Goal: Information Seeking & Learning: Check status

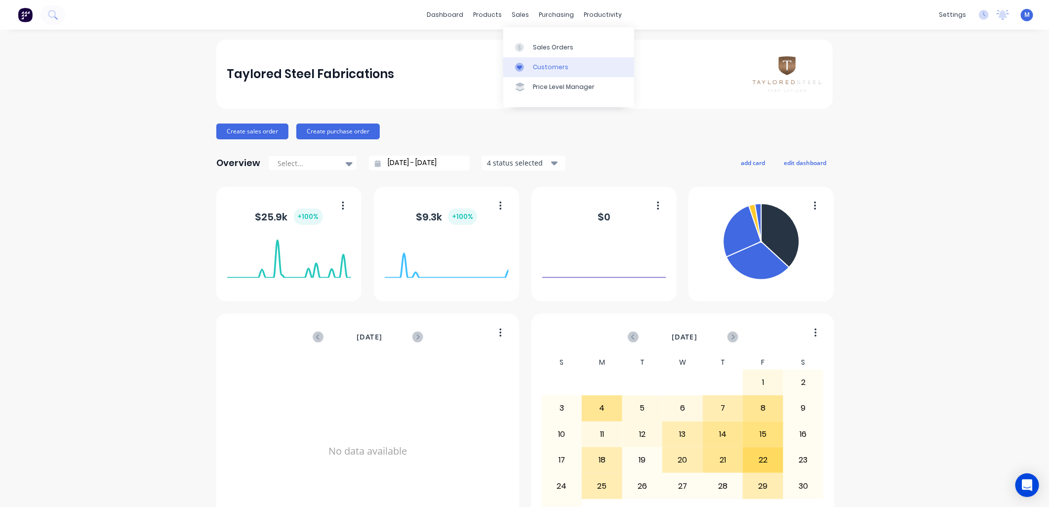
click at [533, 65] on div "Customers" at bounding box center [551, 67] width 36 height 9
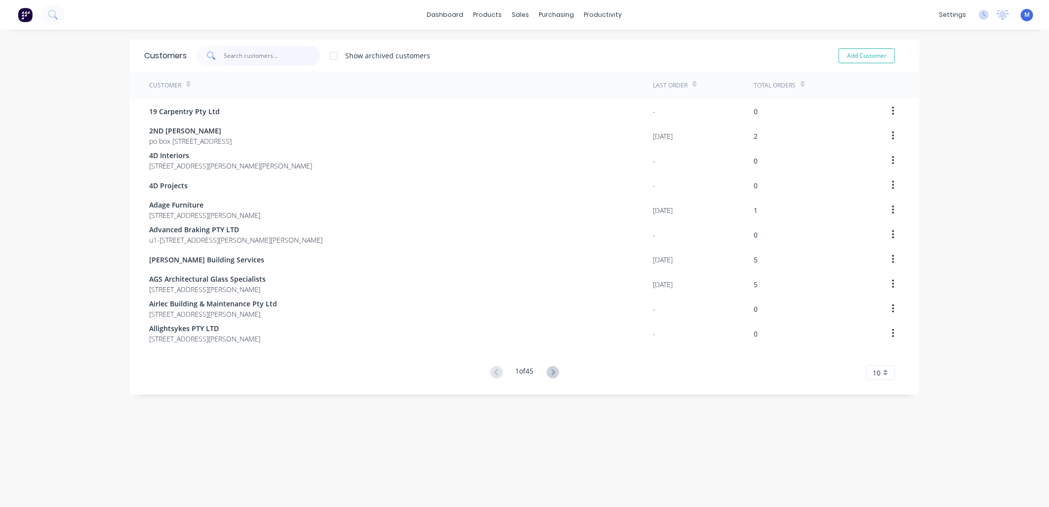
click at [290, 57] on input "text" at bounding box center [272, 56] width 96 height 20
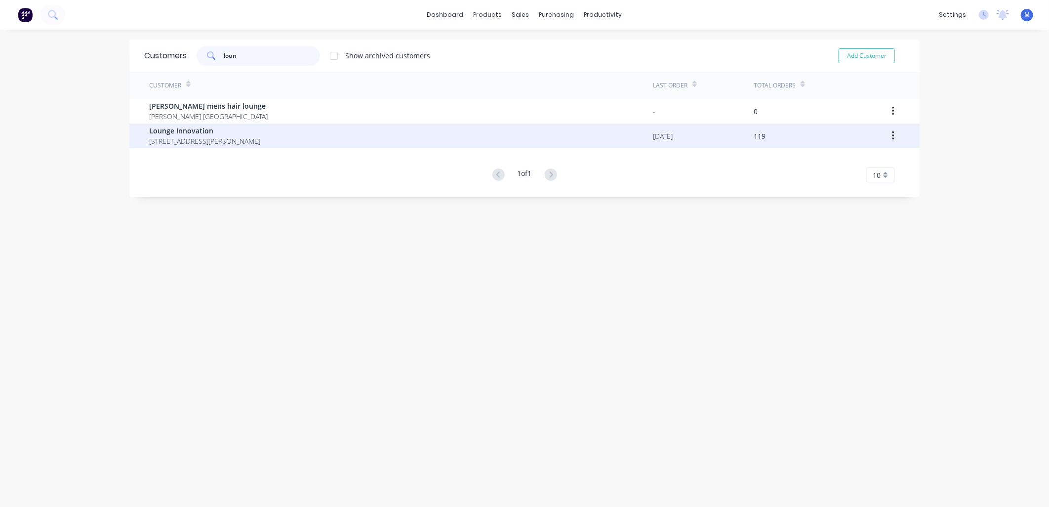
type input "loun"
click at [214, 136] on span "[STREET_ADDRESS][PERSON_NAME]" at bounding box center [204, 141] width 111 height 10
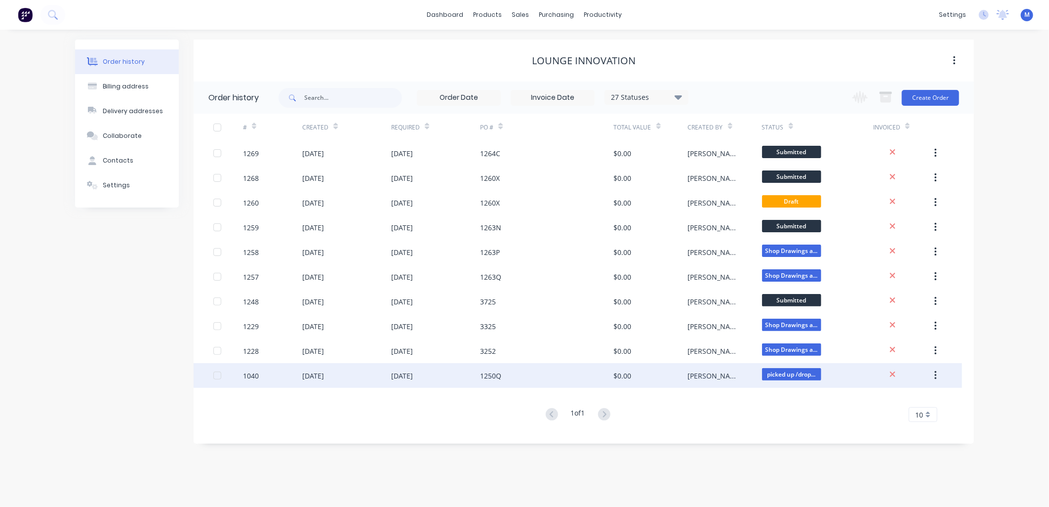
click at [482, 367] on div "1250Q" at bounding box center [546, 375] width 133 height 25
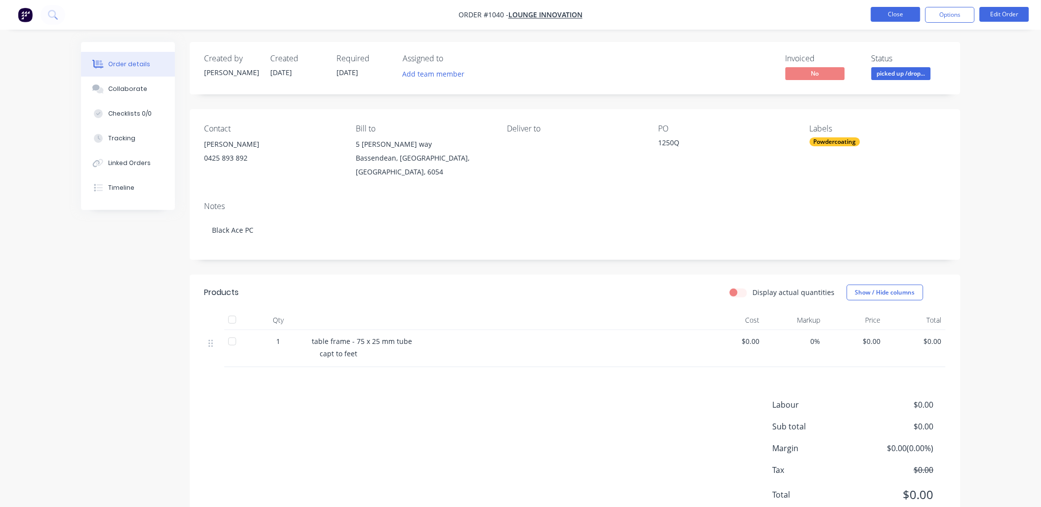
click at [877, 16] on button "Close" at bounding box center [895, 14] width 49 height 15
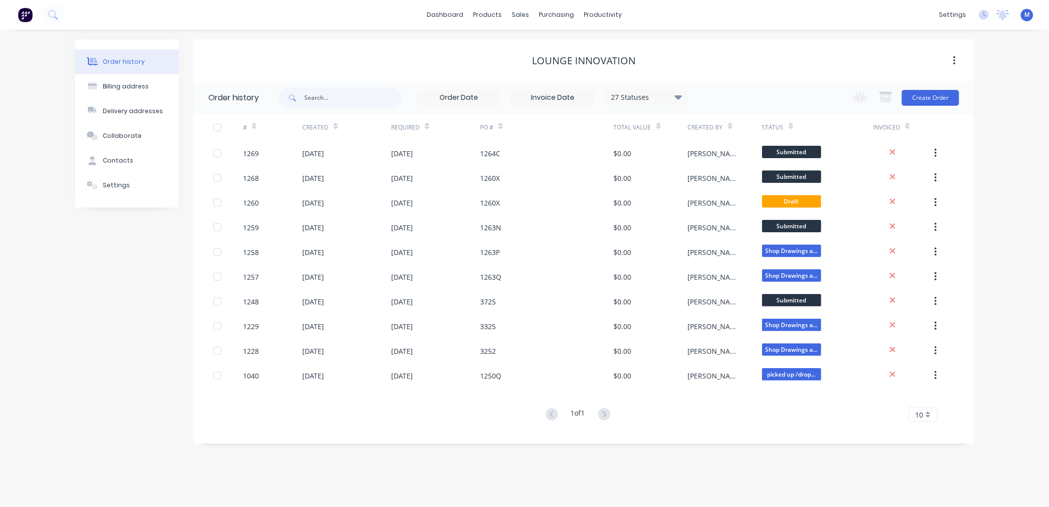
click at [671, 95] on div "27 Statuses" at bounding box center [646, 97] width 83 height 11
click at [649, 137] on div "Invoiced" at bounding box center [666, 137] width 123 height 20
click at [728, 231] on label at bounding box center [728, 231] width 0 height 0
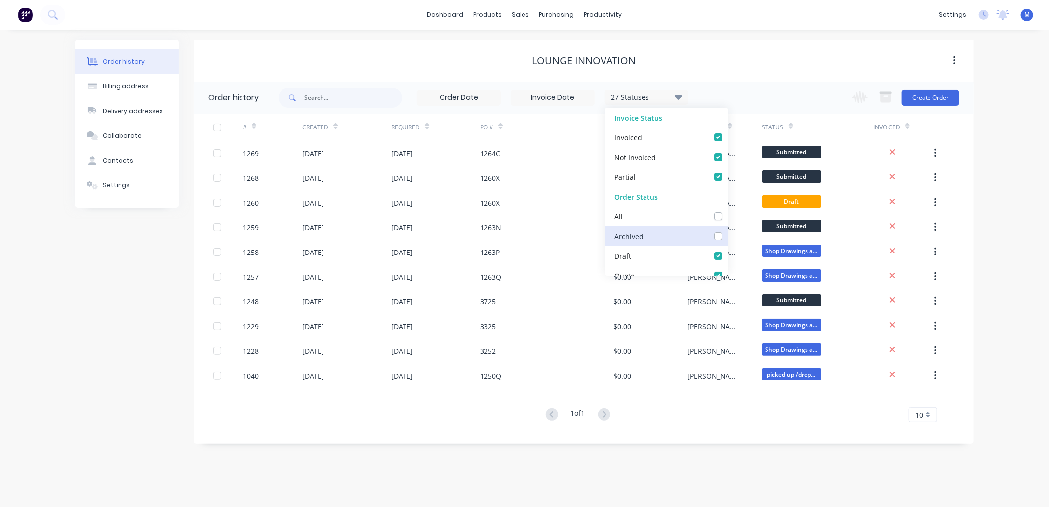
click at [728, 238] on input "checkbox" at bounding box center [732, 235] width 8 height 9
checkbox input "true"
click at [674, 421] on div "1 of 1 10 5 10 15 20 25 30 35" at bounding box center [578, 415] width 769 height 14
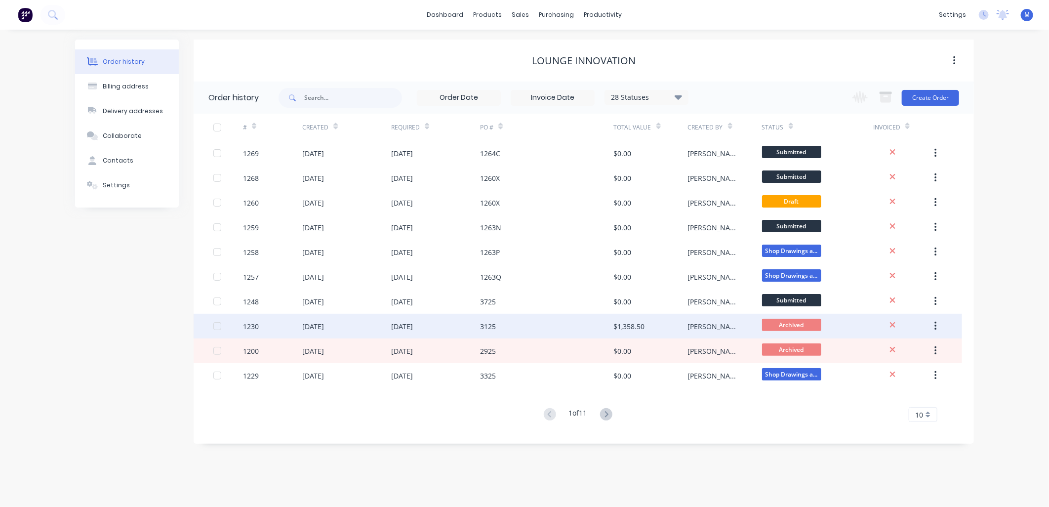
click at [488, 324] on div "3125" at bounding box center [488, 326] width 16 height 10
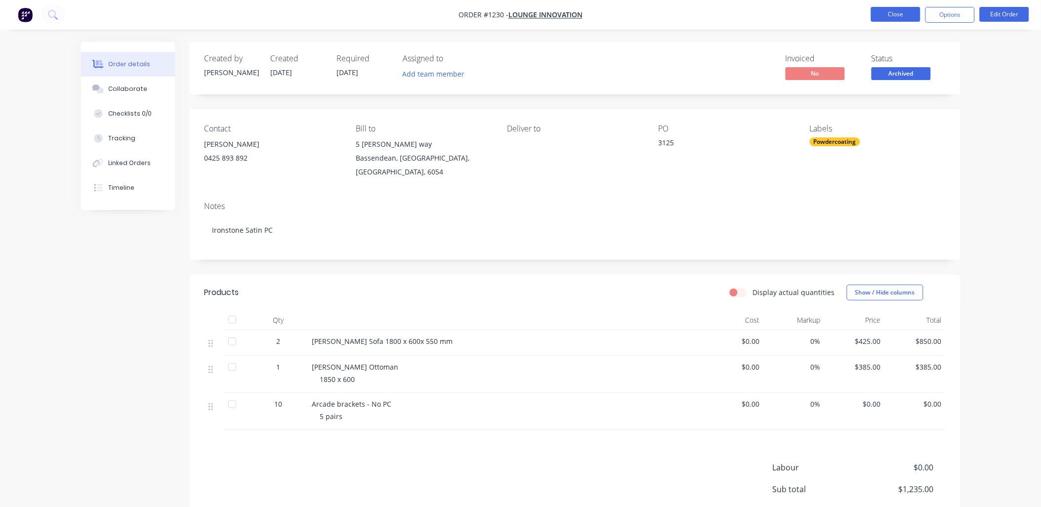
click at [905, 12] on button "Close" at bounding box center [895, 14] width 49 height 15
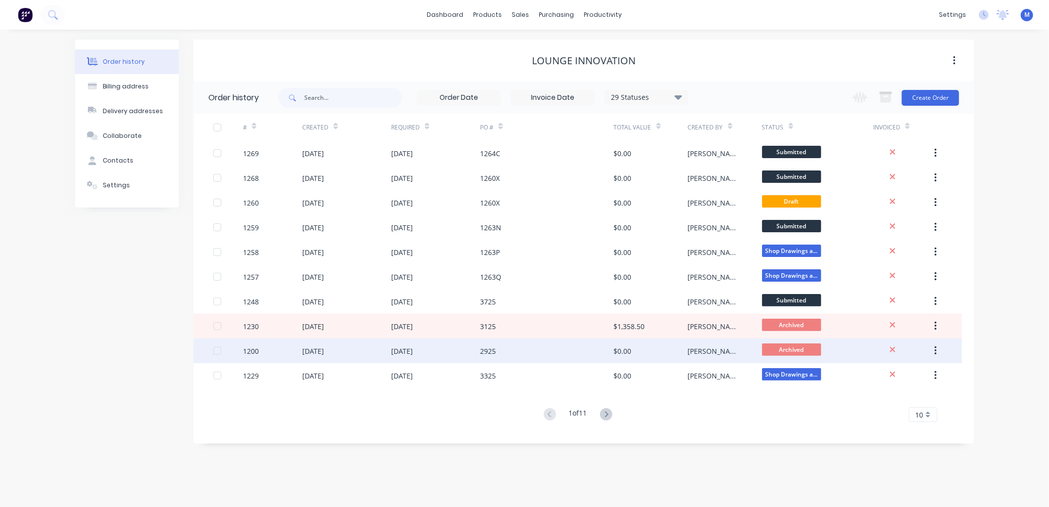
click at [494, 349] on div "2925" at bounding box center [488, 351] width 16 height 10
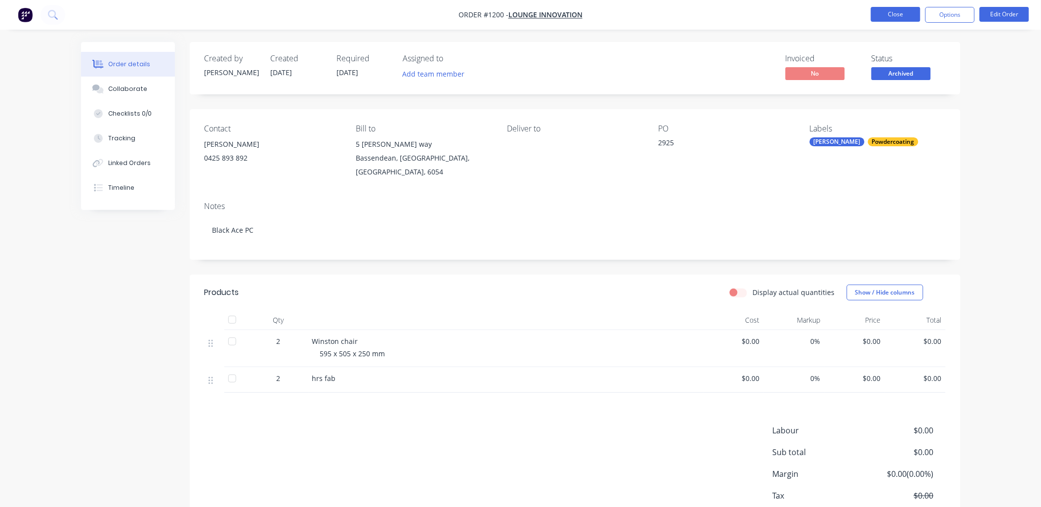
click at [892, 12] on button "Close" at bounding box center [895, 14] width 49 height 15
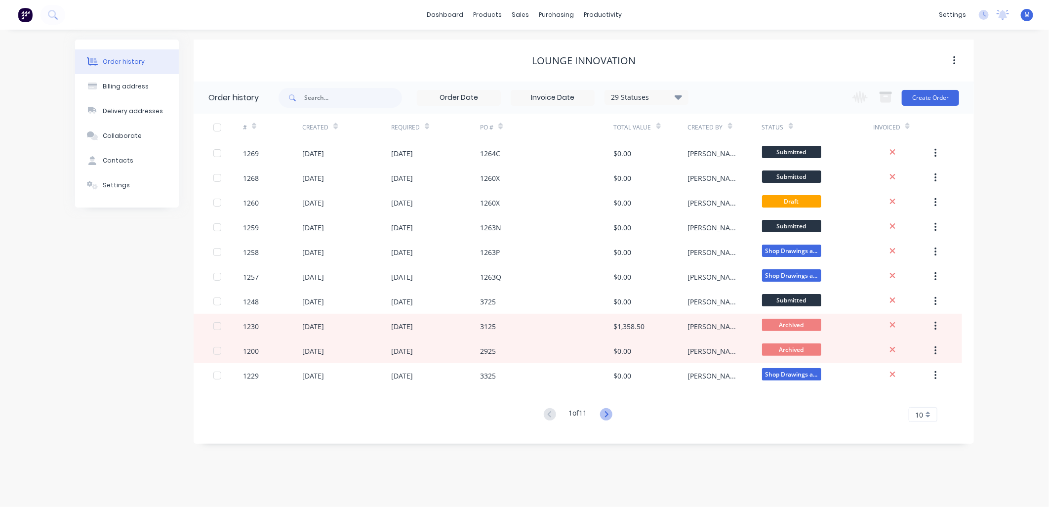
click at [611, 412] on icon at bounding box center [606, 414] width 12 height 12
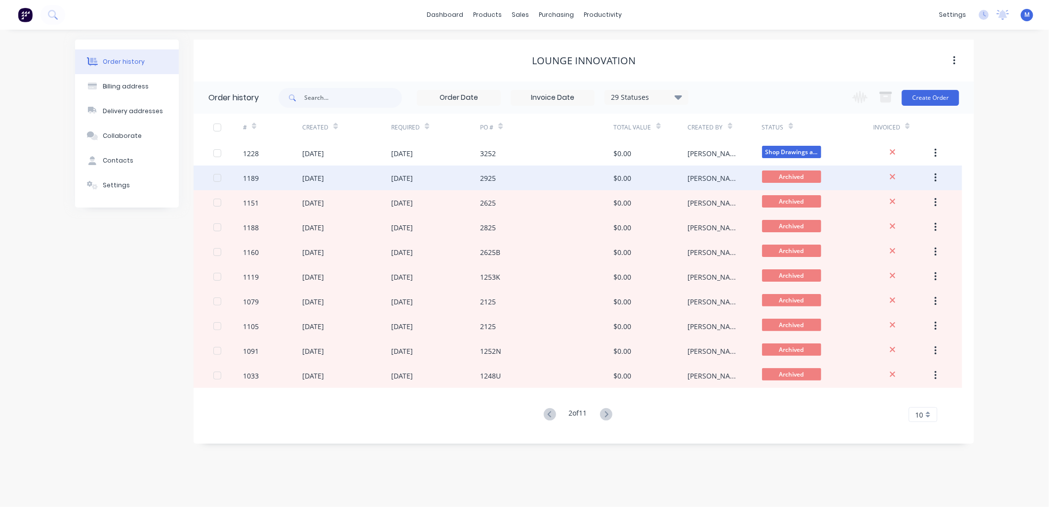
click at [693, 177] on div "[PERSON_NAME]" at bounding box center [715, 178] width 54 height 10
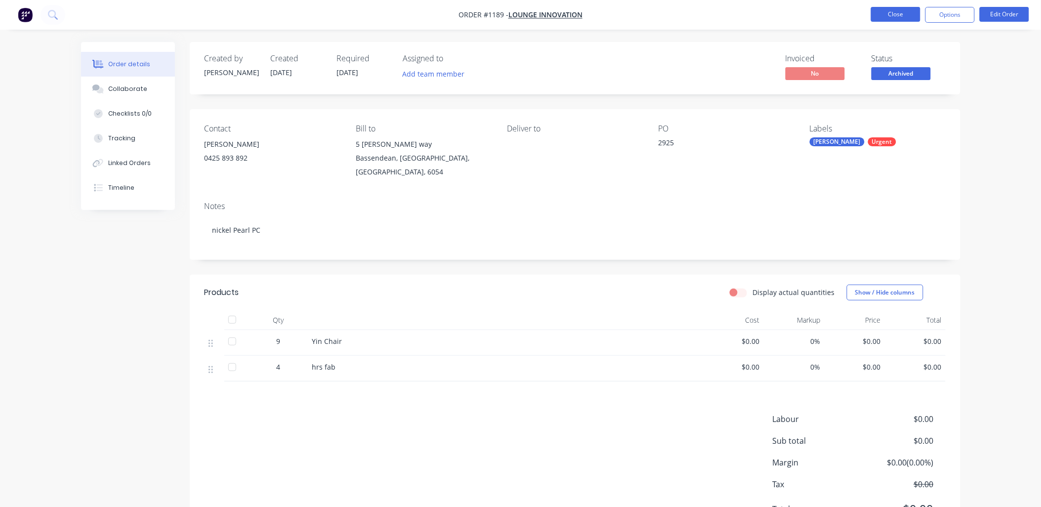
click at [891, 11] on button "Close" at bounding box center [895, 14] width 49 height 15
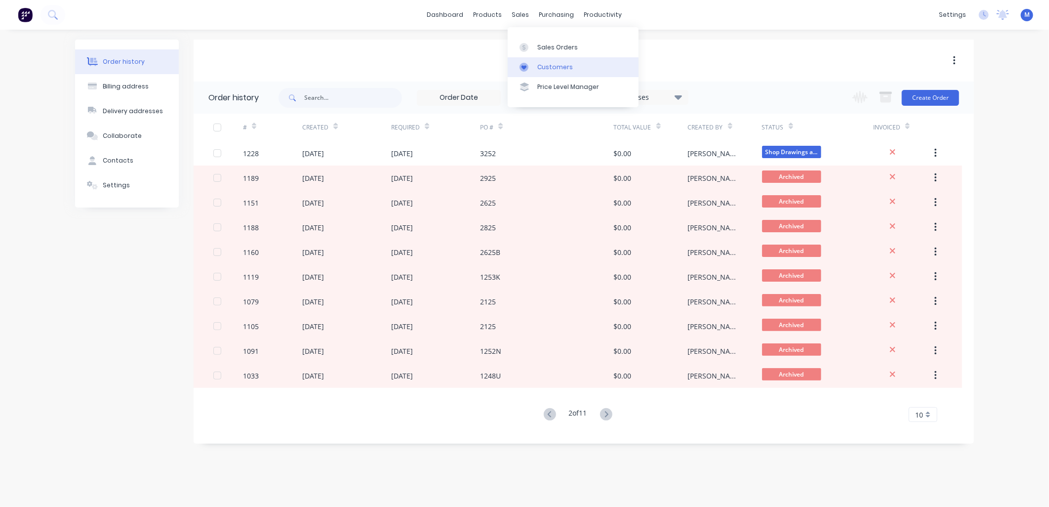
click at [537, 70] on div "Customers" at bounding box center [555, 67] width 36 height 9
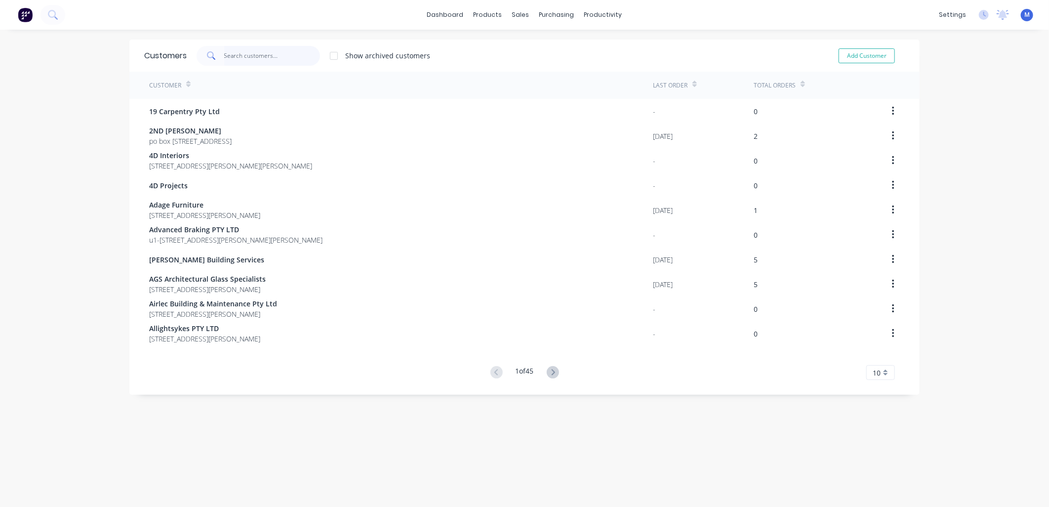
click at [249, 56] on input "text" at bounding box center [272, 56] width 96 height 20
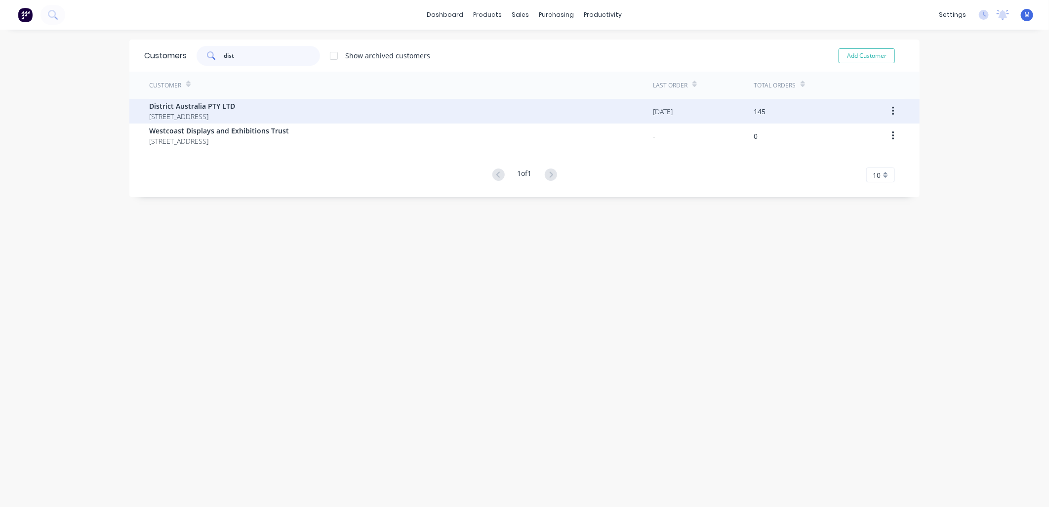
type input "dist"
click at [174, 106] on span "District Australia PTY LTD" at bounding box center [192, 106] width 86 height 10
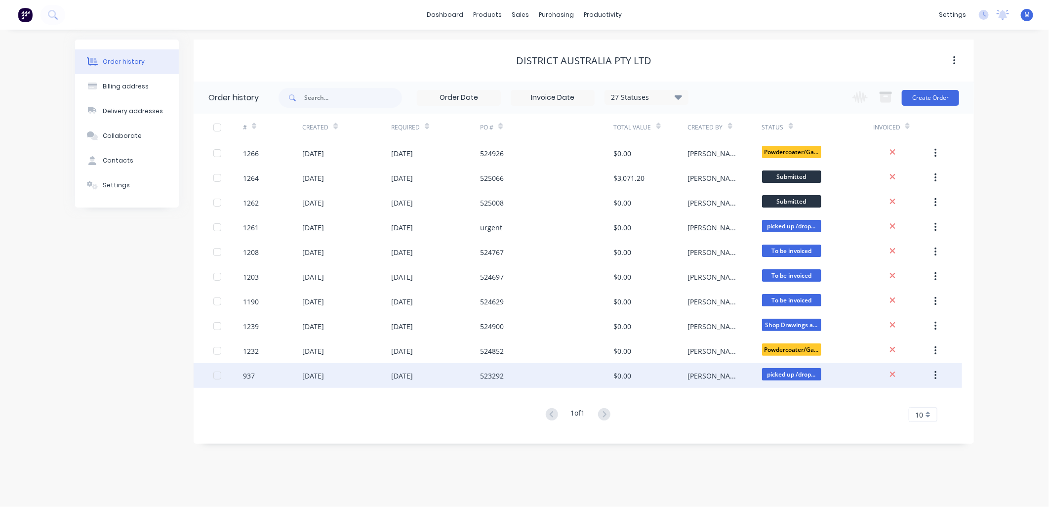
click at [575, 374] on div "523292" at bounding box center [546, 375] width 133 height 25
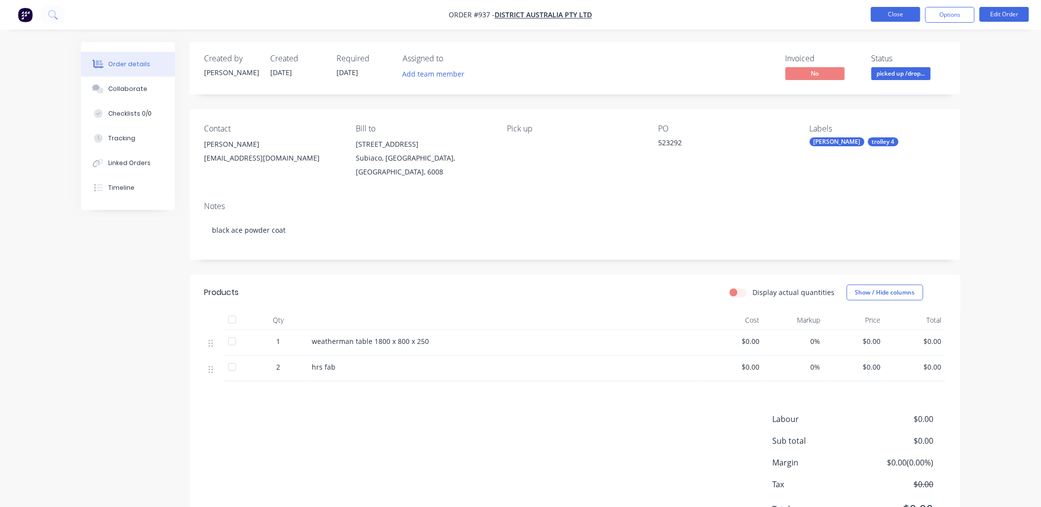
click at [894, 12] on button "Close" at bounding box center [895, 14] width 49 height 15
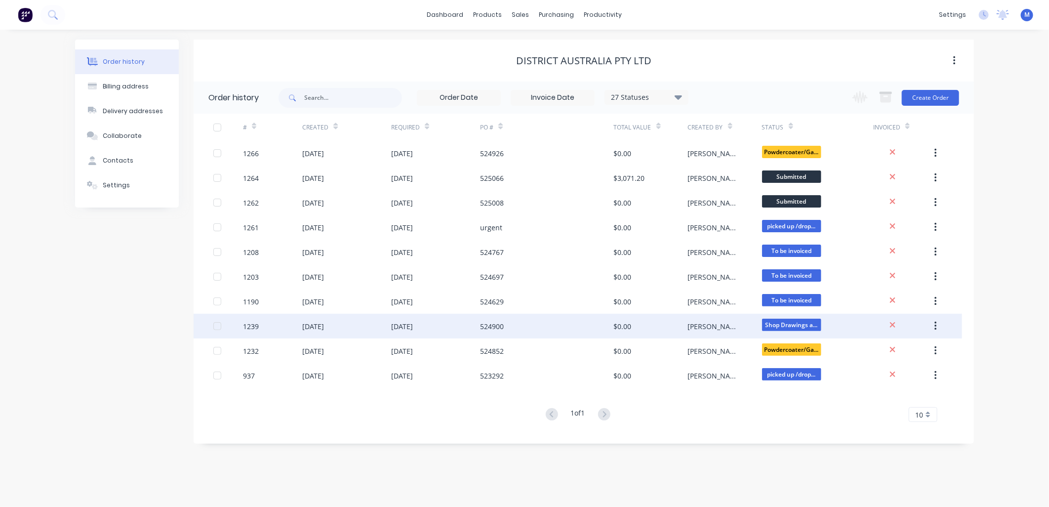
click at [699, 324] on div "[PERSON_NAME]" at bounding box center [715, 326] width 54 height 10
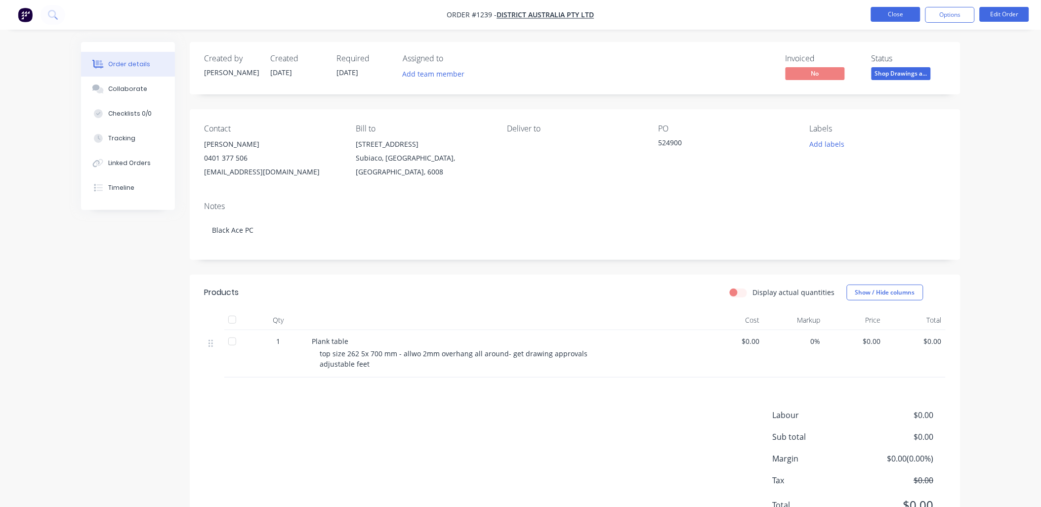
click at [886, 10] on button "Close" at bounding box center [895, 14] width 49 height 15
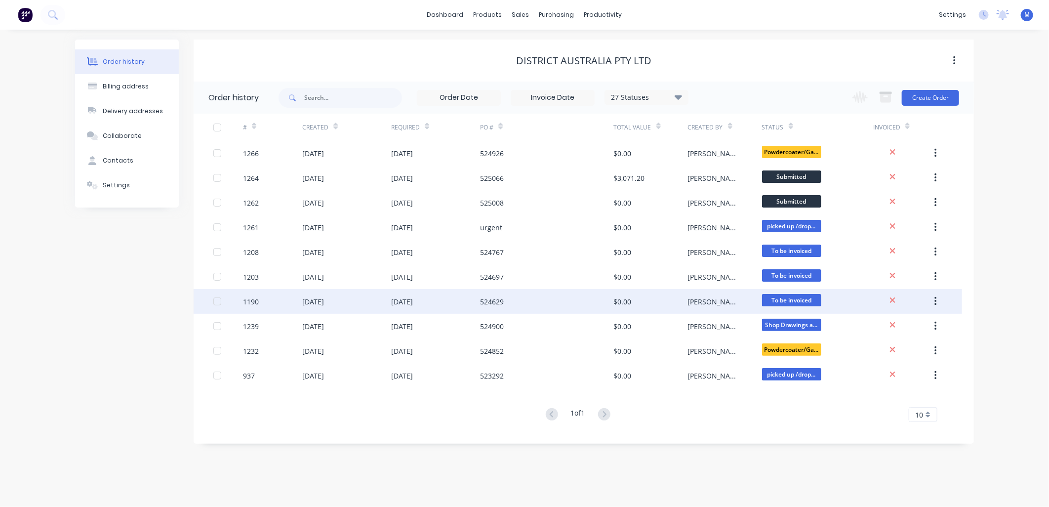
click at [624, 295] on div "$0.00" at bounding box center [651, 301] width 74 height 25
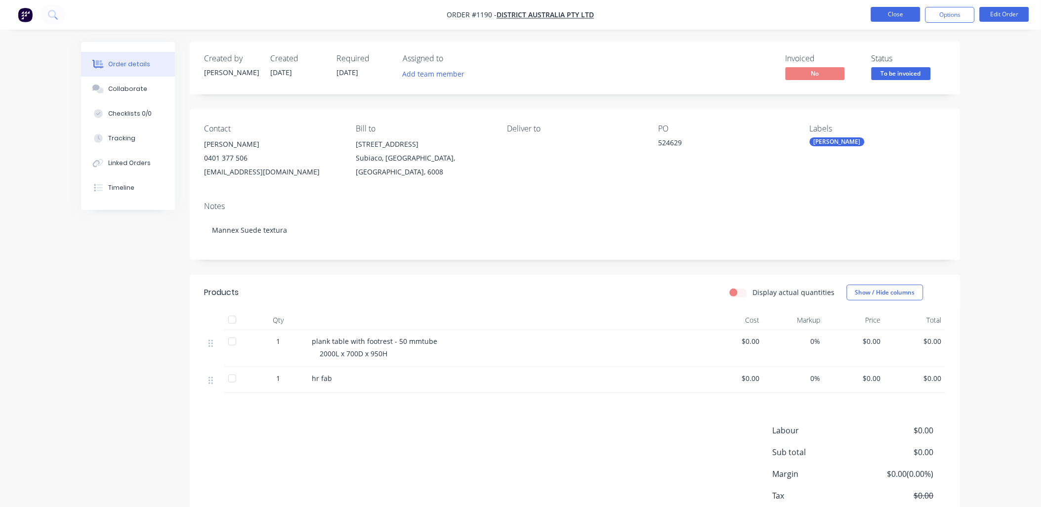
click at [885, 13] on button "Close" at bounding box center [895, 14] width 49 height 15
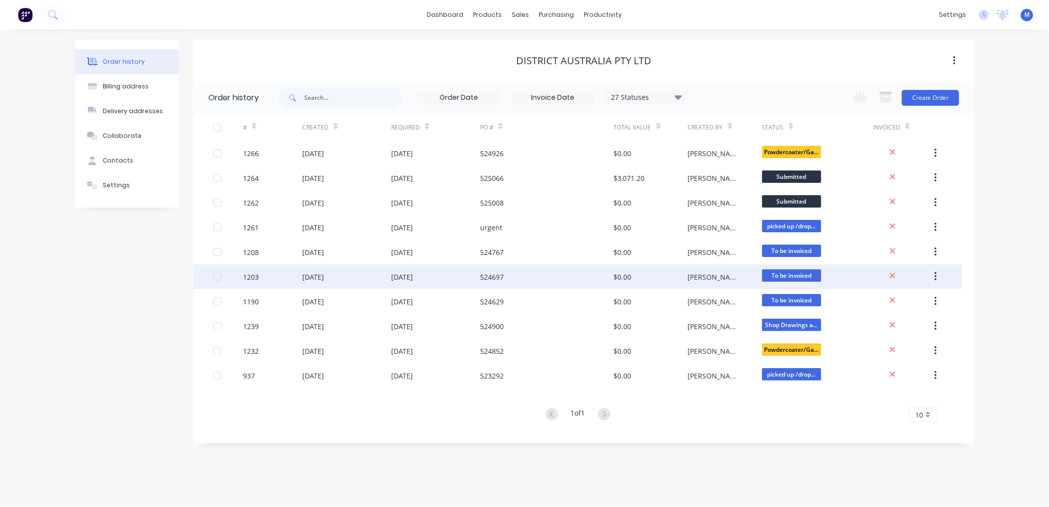
click at [760, 276] on div "[PERSON_NAME]" at bounding box center [725, 276] width 74 height 25
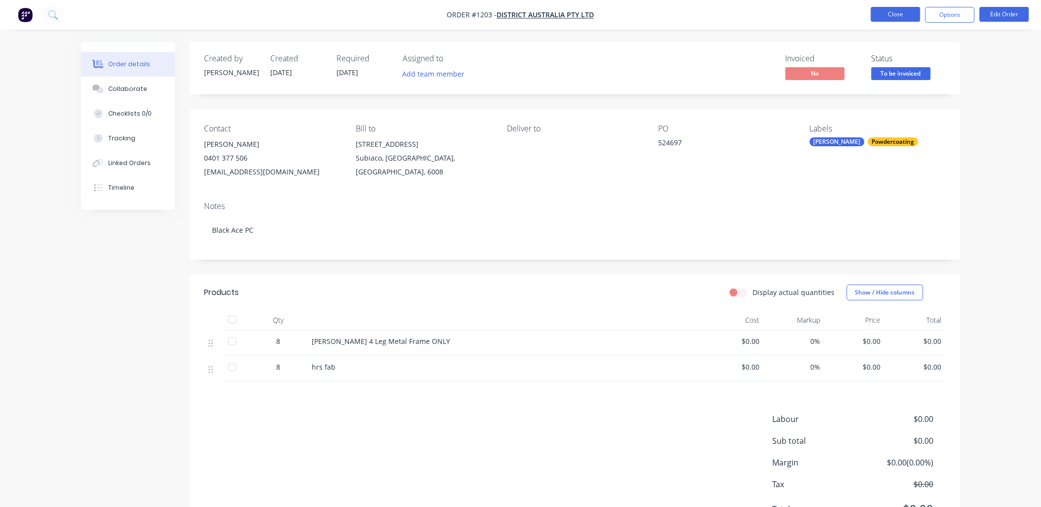
click at [883, 17] on button "Close" at bounding box center [895, 14] width 49 height 15
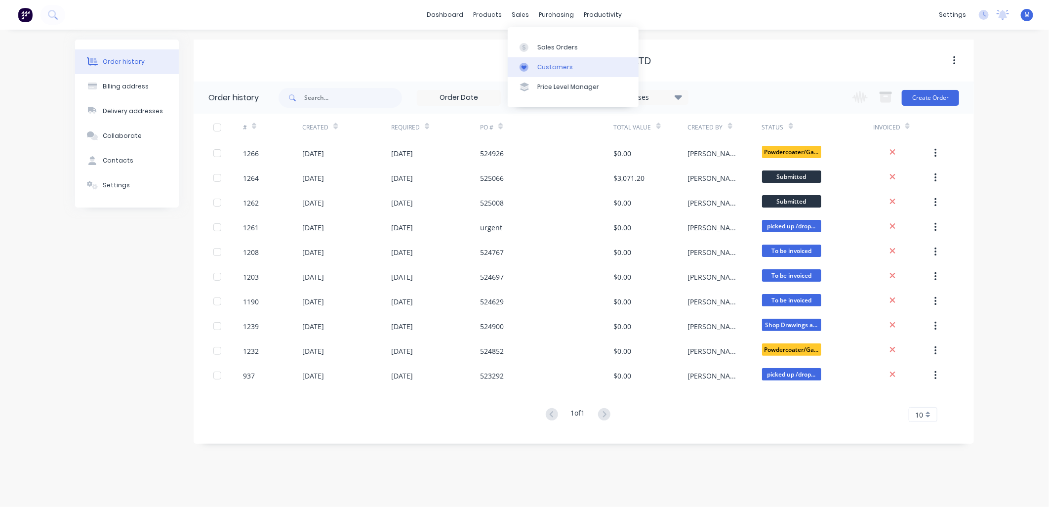
click at [534, 64] on div at bounding box center [527, 67] width 15 height 9
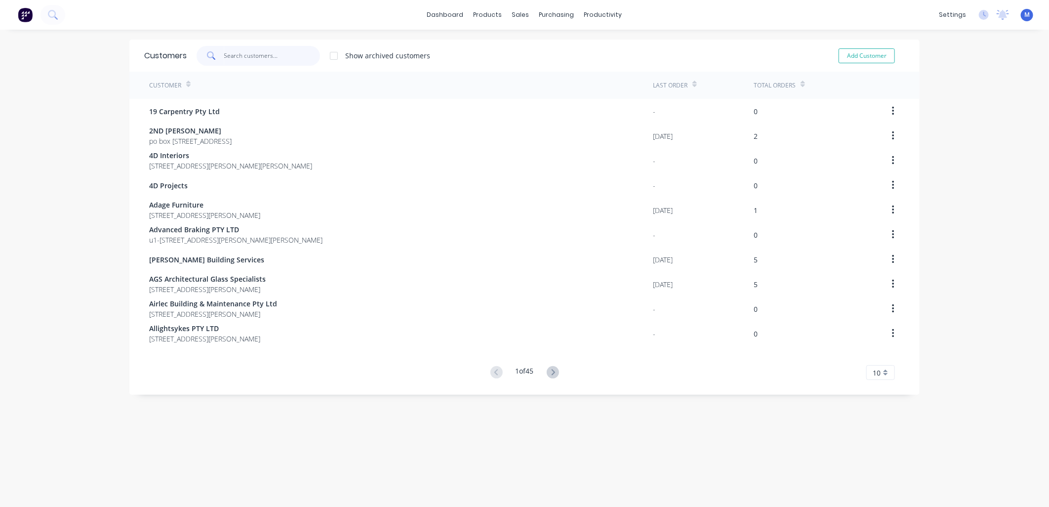
click at [255, 55] on input "text" at bounding box center [272, 56] width 96 height 20
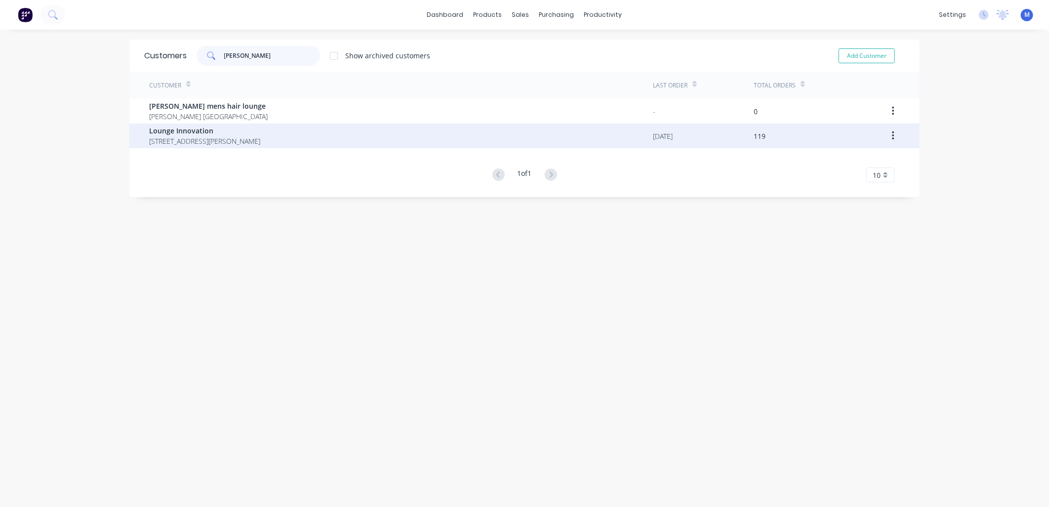
type input "[PERSON_NAME]"
click at [209, 132] on span "Lounge Innovation" at bounding box center [204, 130] width 111 height 10
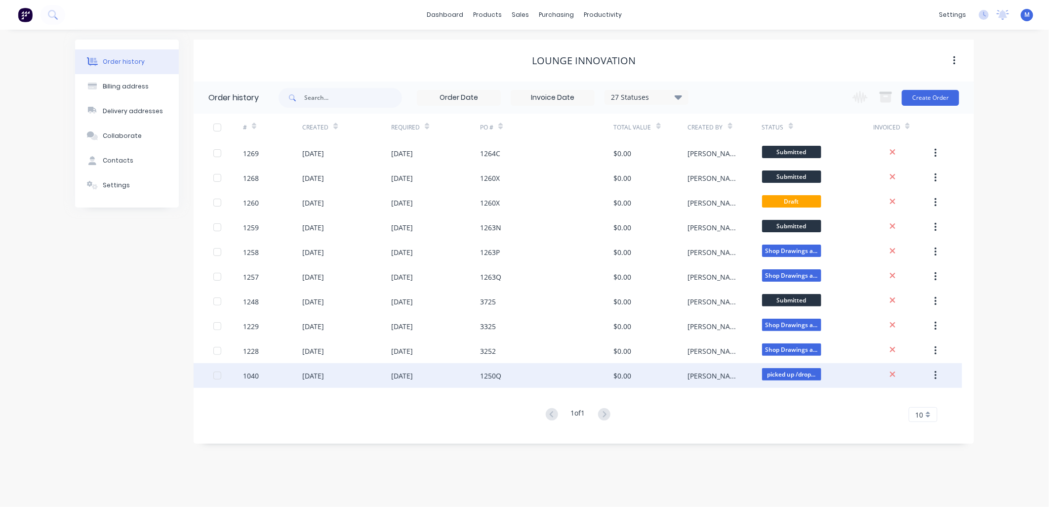
click at [413, 371] on div "[DATE]" at bounding box center [402, 375] width 22 height 10
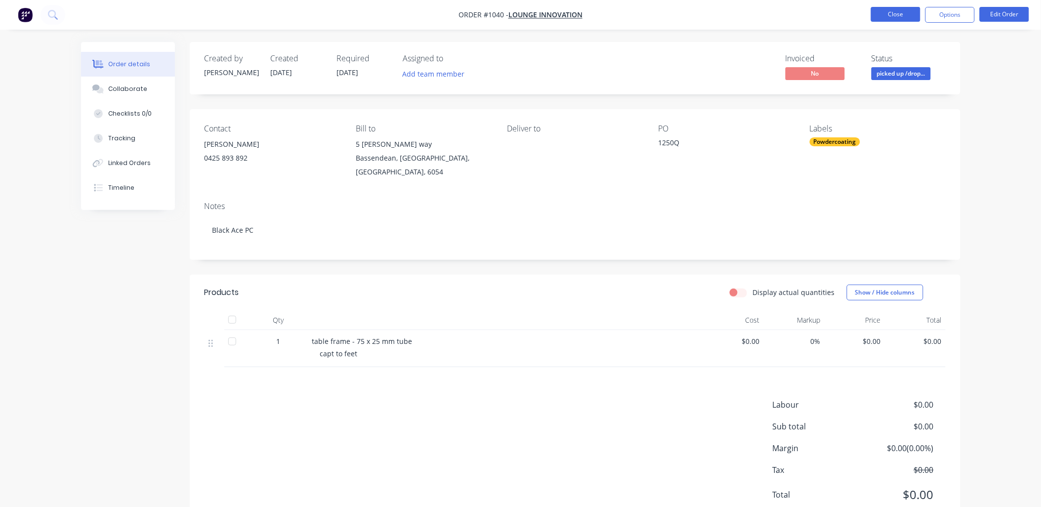
click at [880, 20] on button "Close" at bounding box center [895, 14] width 49 height 15
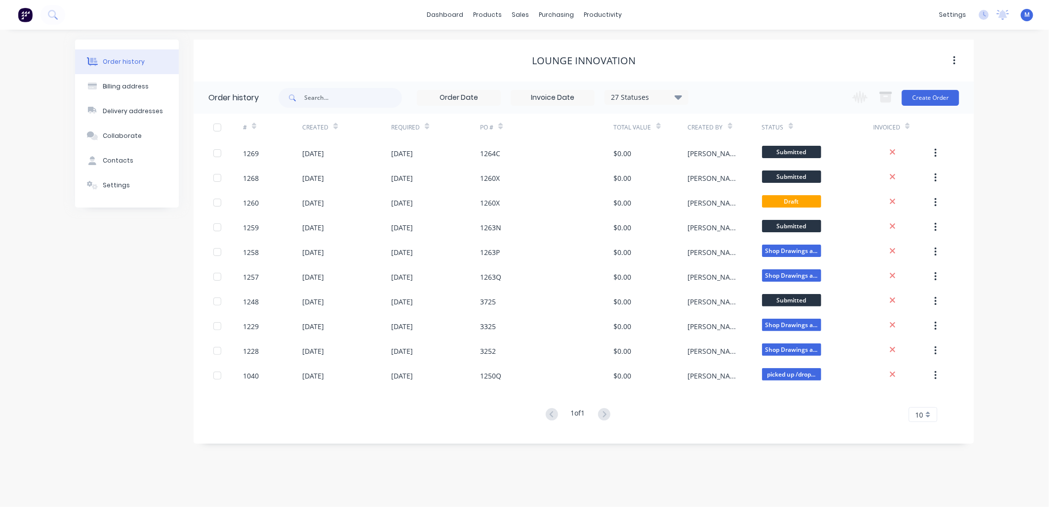
click at [675, 98] on icon at bounding box center [678, 97] width 7 height 12
click at [728, 231] on label at bounding box center [728, 231] width 0 height 0
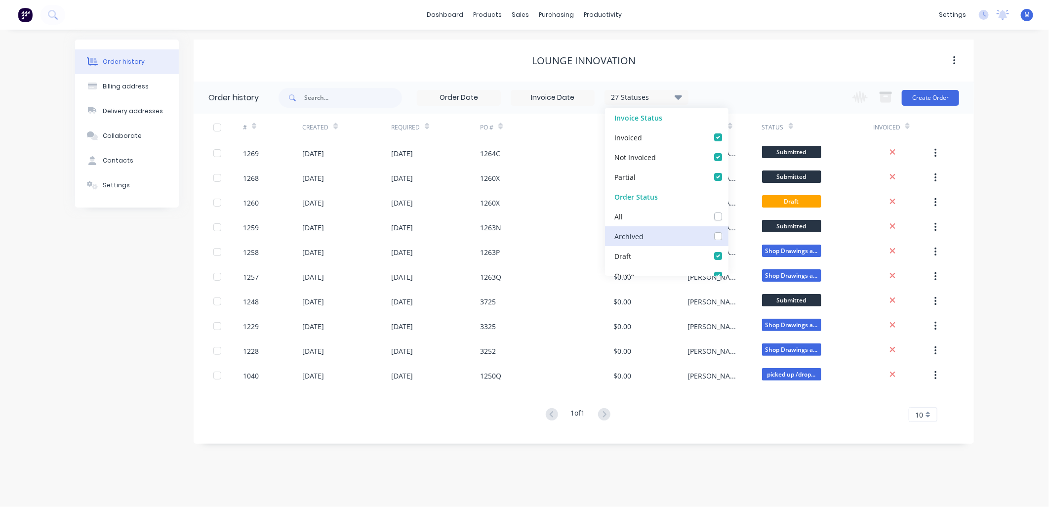
click at [728, 235] on input "checkbox" at bounding box center [732, 235] width 8 height 9
checkbox input "true"
click at [695, 430] on div "# Created Required PO # Total Value Created By Status Invoiced 1269 [DATE] [DAT…" at bounding box center [578, 274] width 769 height 320
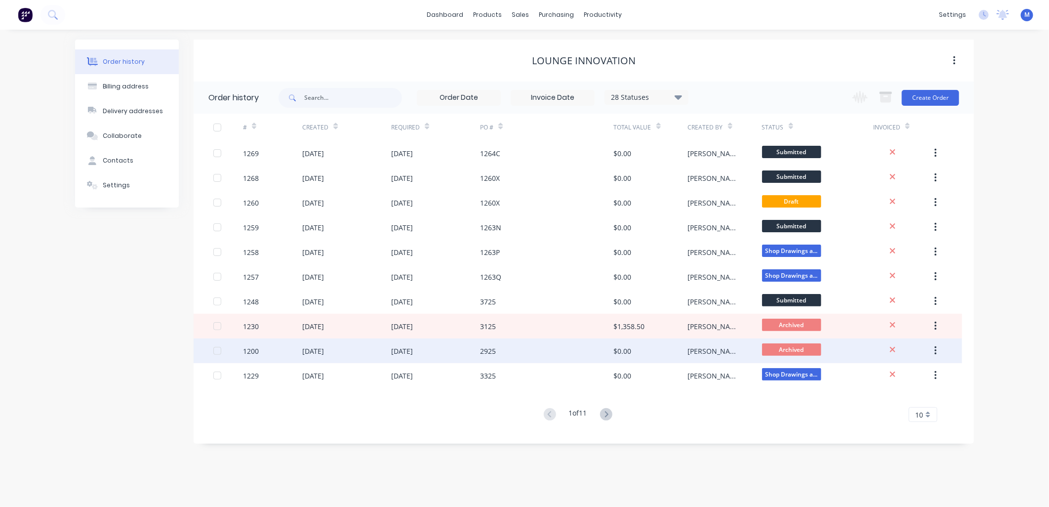
click at [688, 349] on div "[PERSON_NAME]" at bounding box center [715, 351] width 54 height 10
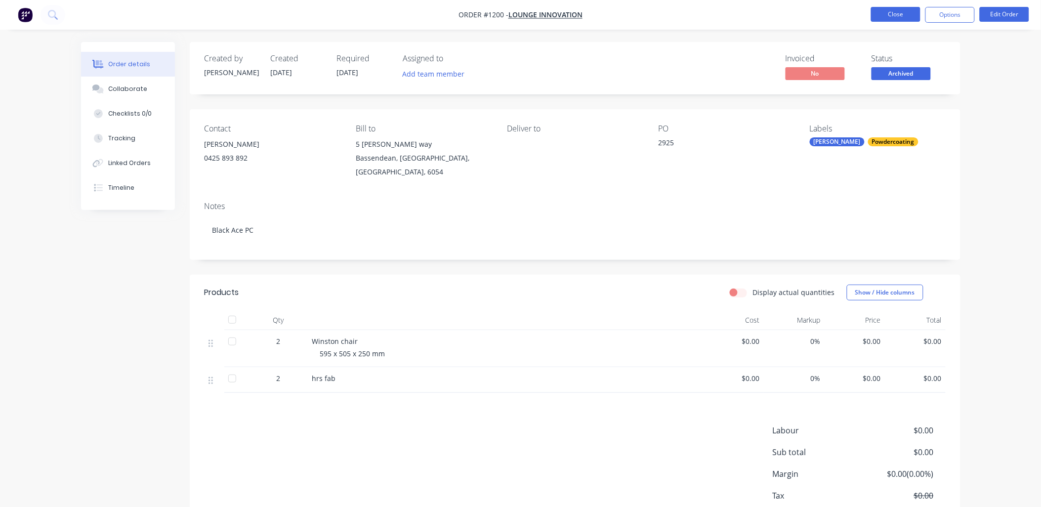
click at [900, 20] on button "Close" at bounding box center [895, 14] width 49 height 15
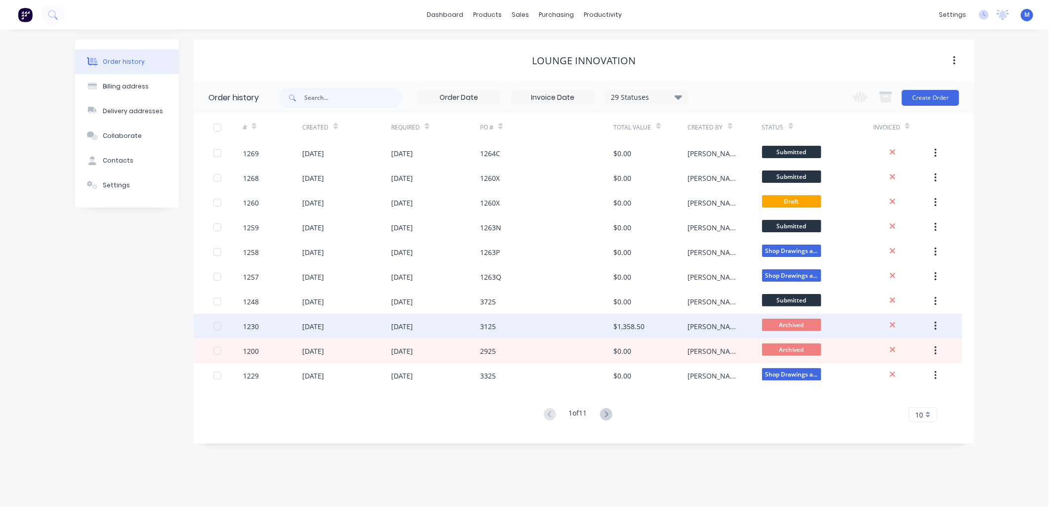
click at [704, 328] on div "[PERSON_NAME]" at bounding box center [725, 326] width 74 height 25
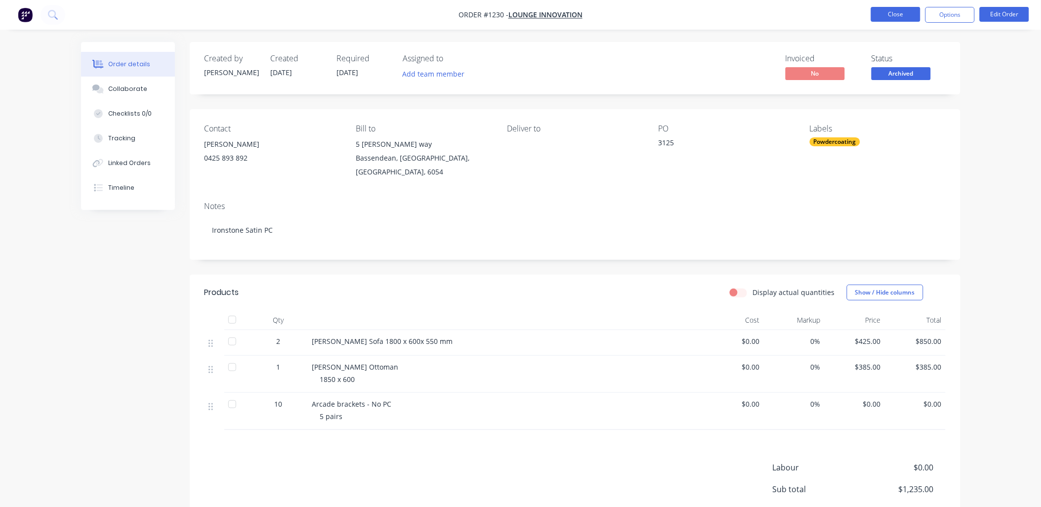
click at [892, 17] on button "Close" at bounding box center [895, 14] width 49 height 15
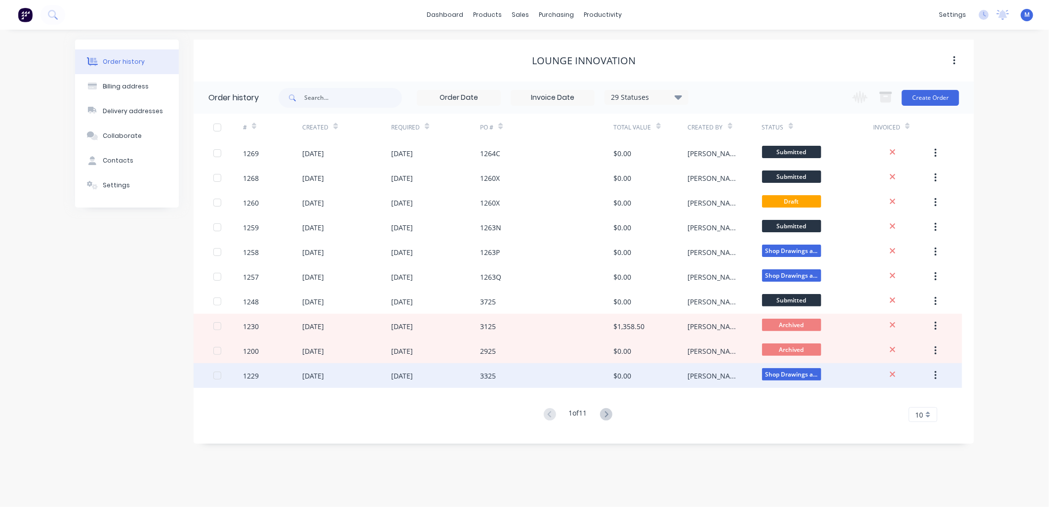
click at [684, 376] on div "$0.00" at bounding box center [651, 375] width 74 height 25
